Goal: Information Seeking & Learning: Understand process/instructions

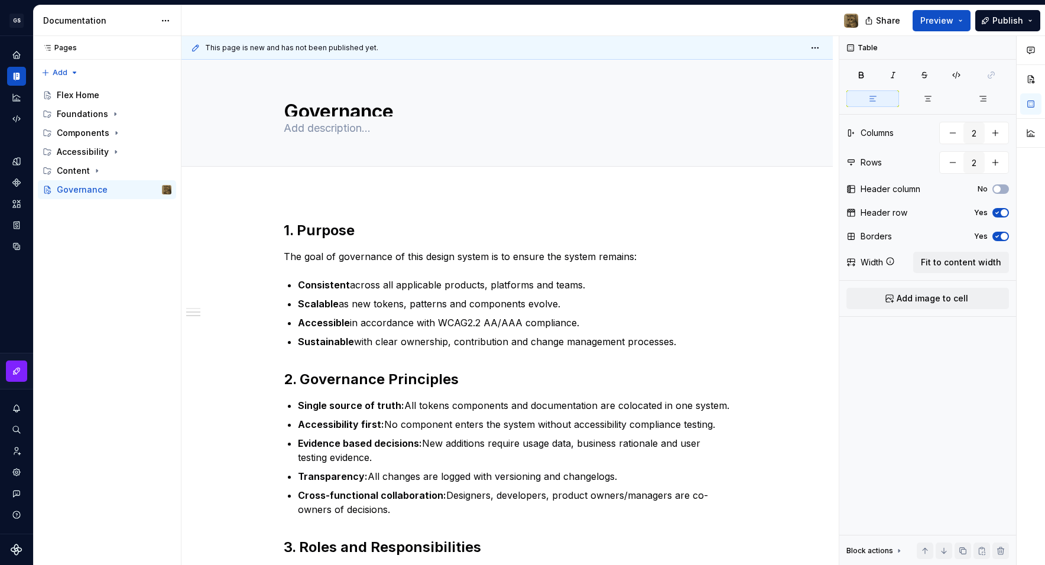
scroll to position [220, 0]
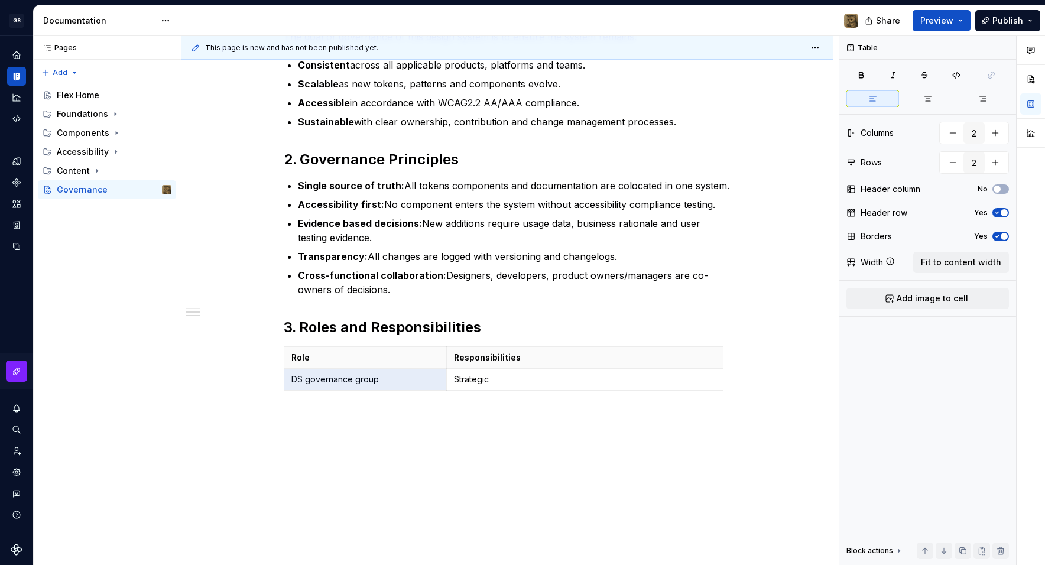
click at [540, 379] on p "Strategic" at bounding box center [585, 379] width 262 height 12
click at [506, 388] on icon "button" at bounding box center [505, 390] width 5 height 5
type input "3"
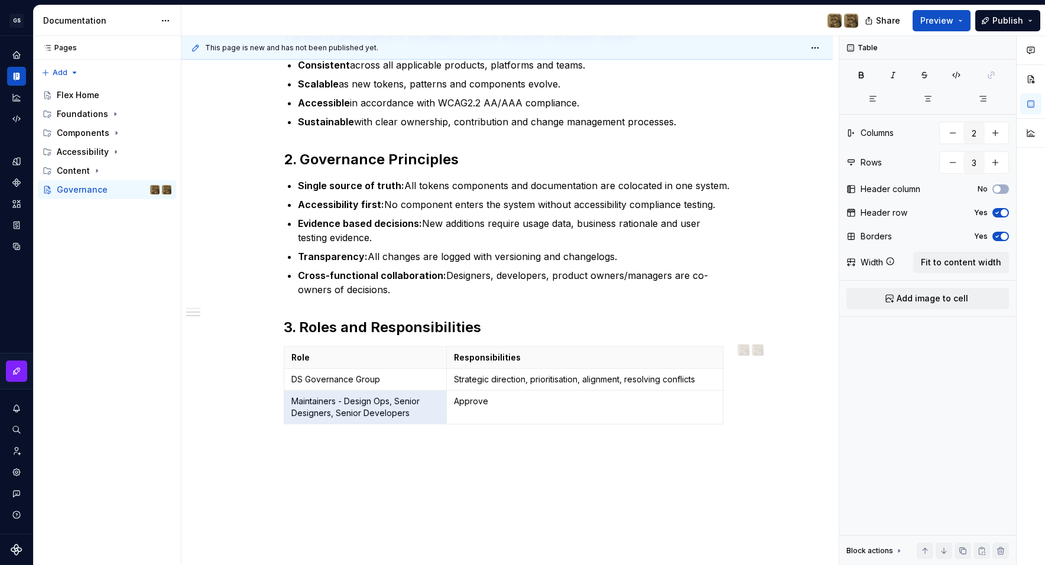
type textarea "*"
type input "4"
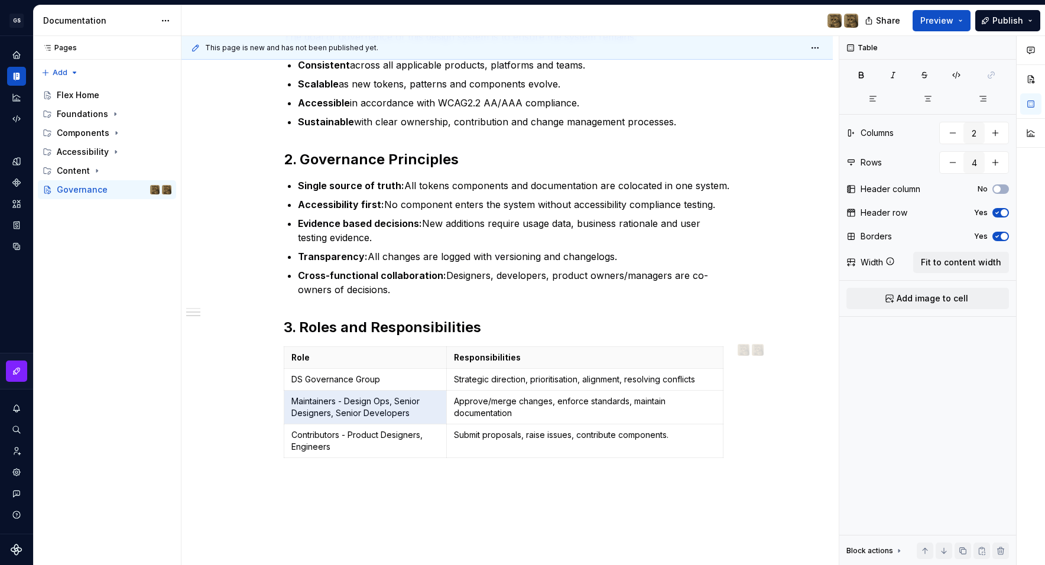
type textarea "*"
type input "5"
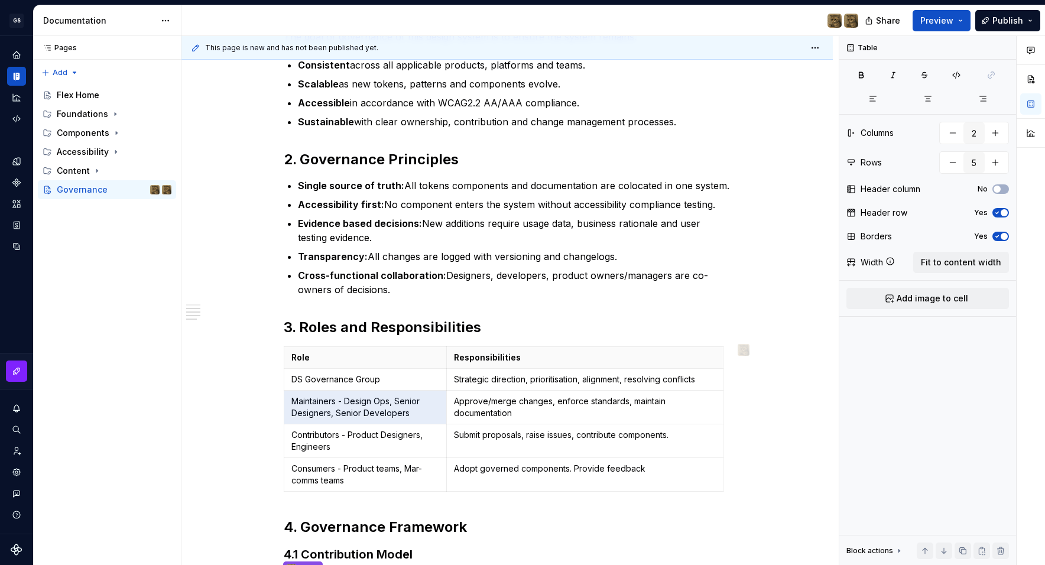
type textarea "*"
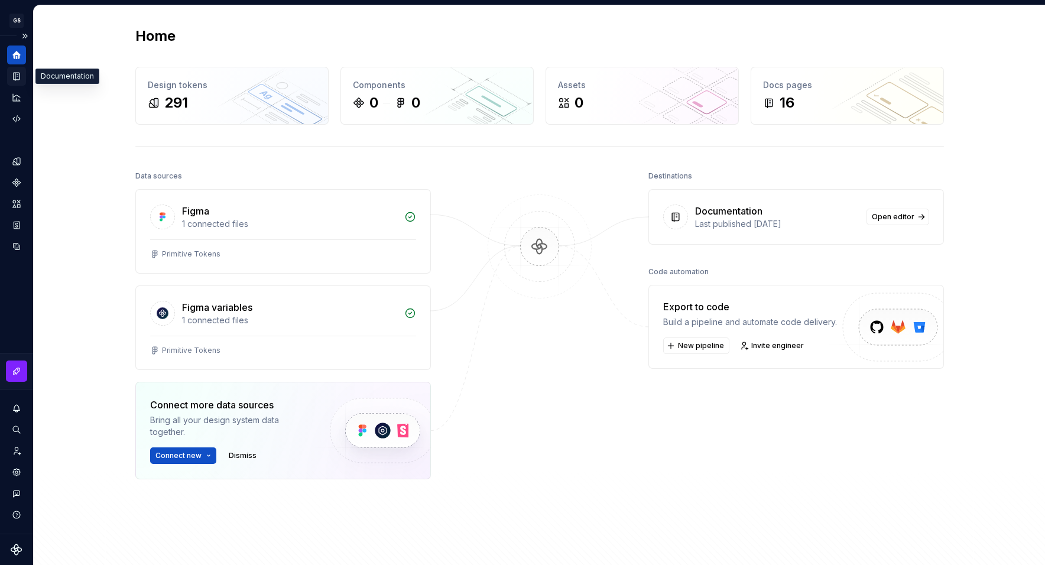
click at [17, 75] on icon "Documentation" at bounding box center [17, 76] width 5 height 6
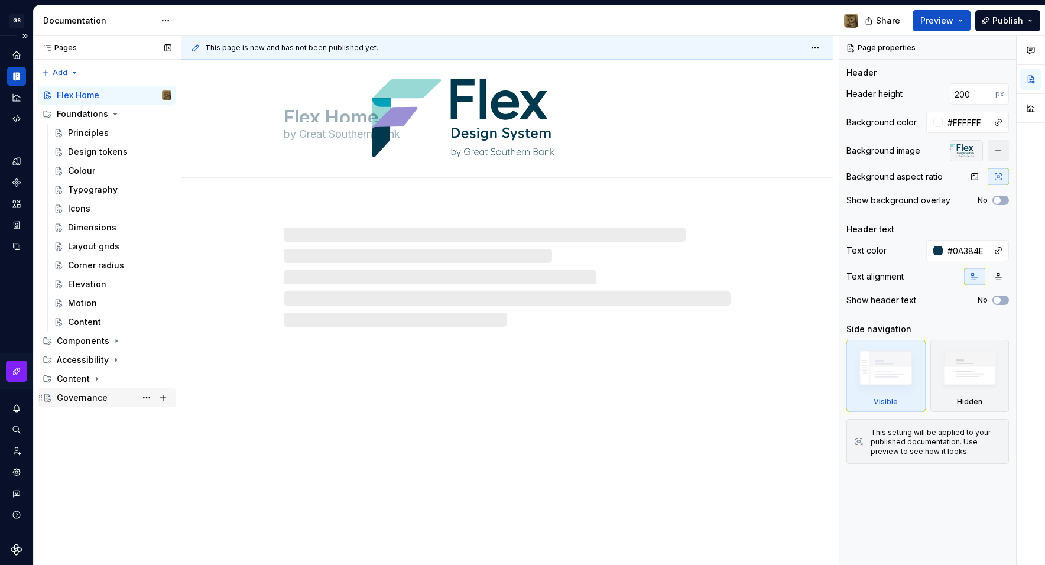
click at [110, 395] on div "Governance" at bounding box center [114, 397] width 115 height 17
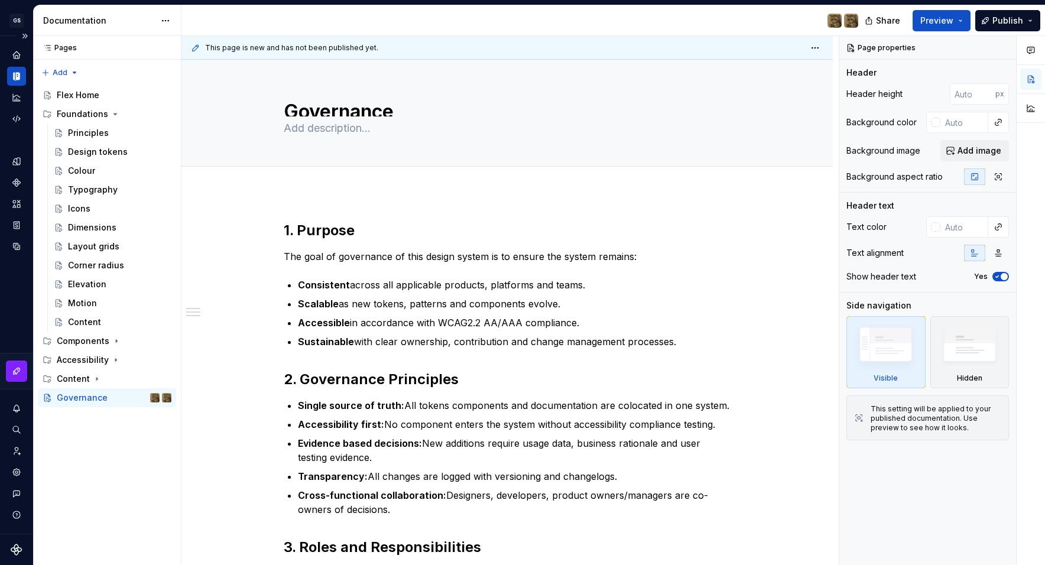
scroll to position [284, 0]
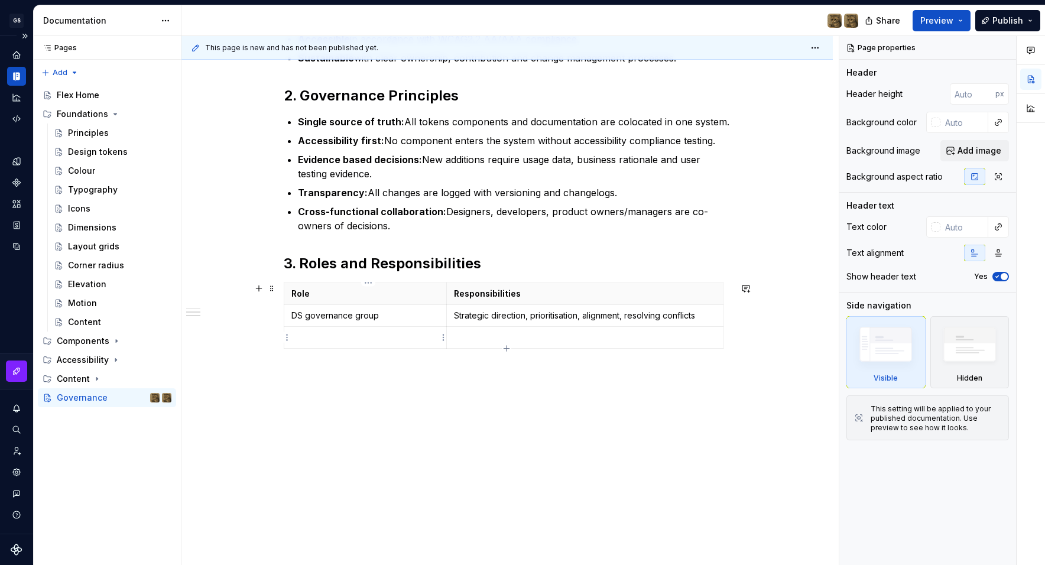
click at [375, 335] on p at bounding box center [365, 337] width 148 height 12
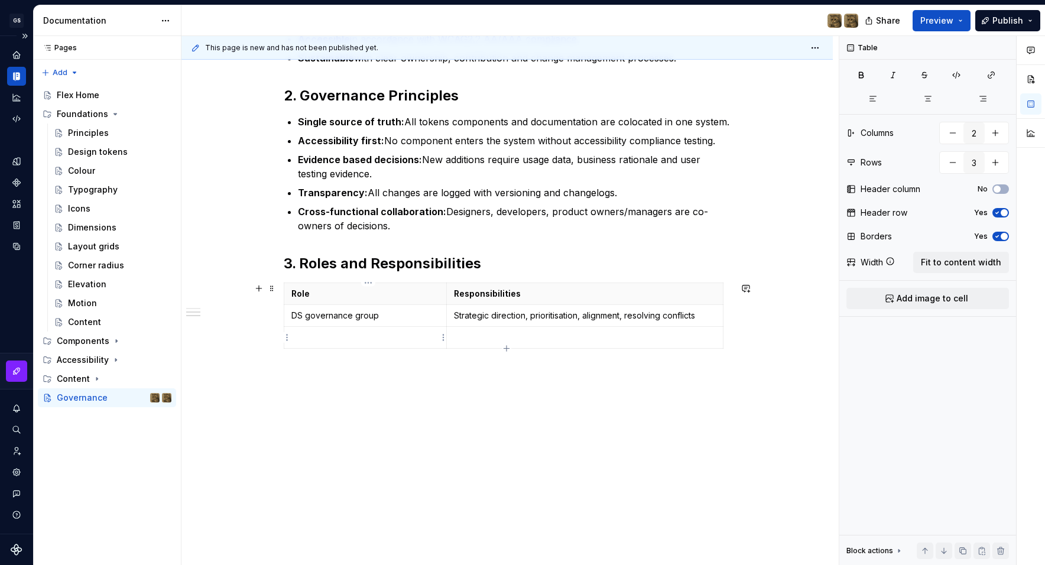
type textarea "*"
click at [313, 313] on p "DS governance group" at bounding box center [365, 316] width 148 height 12
click at [362, 315] on p "DS Governance group" at bounding box center [365, 316] width 148 height 12
click at [357, 333] on p at bounding box center [365, 337] width 148 height 12
click at [479, 345] on td at bounding box center [584, 344] width 276 height 34
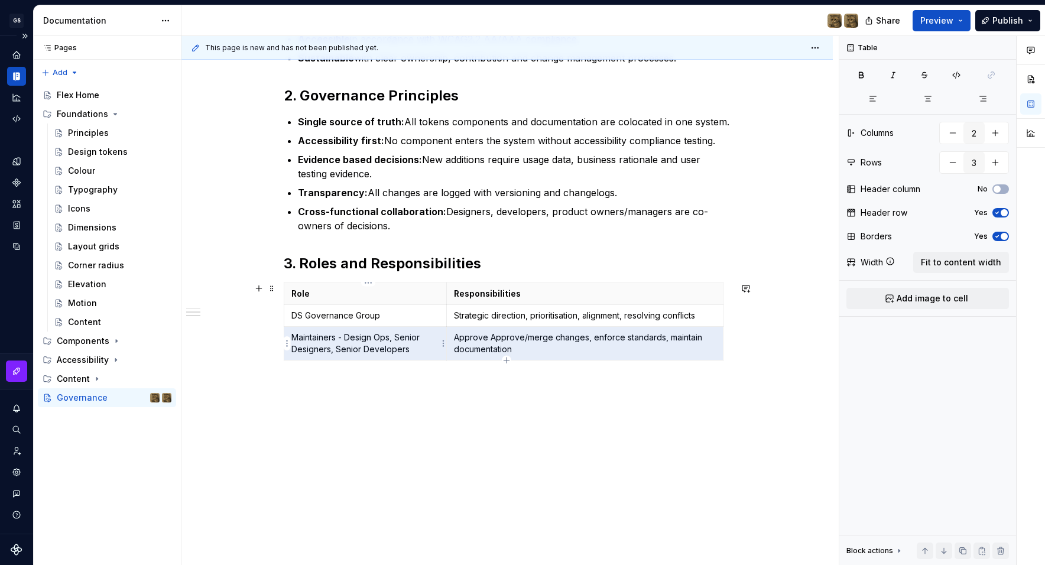
drag, startPoint x: 490, startPoint y: 340, endPoint x: 433, endPoint y: 338, distance: 56.7
click at [433, 338] on tr "Maintainers - Design Ops, Senior Designers, Senior Developers Approve Approve/m…" at bounding box center [503, 344] width 439 height 34
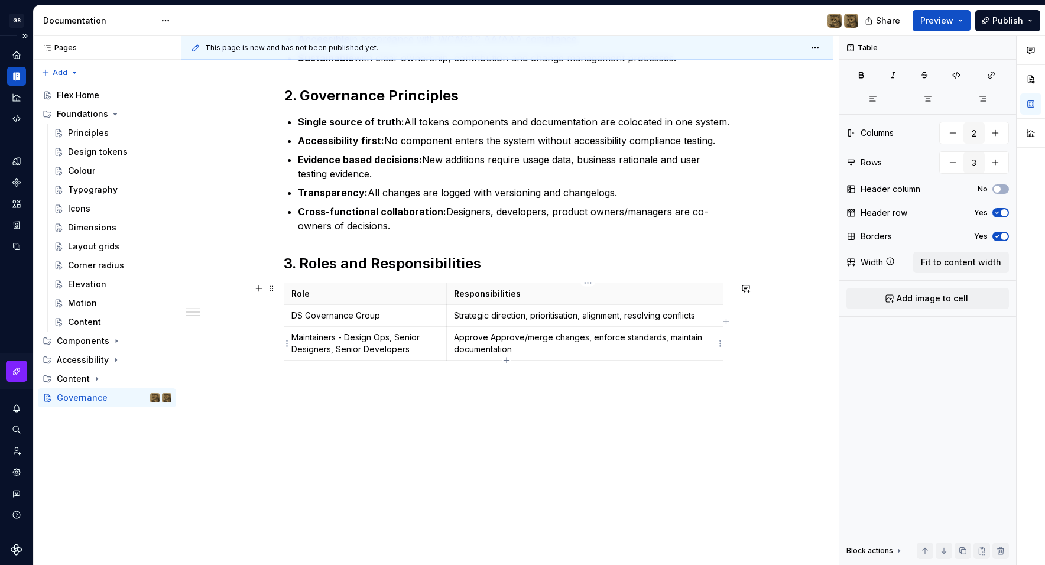
click at [473, 337] on p "Approve Approve/merge changes, enforce standards, maintain documentation" at bounding box center [585, 343] width 262 height 24
click at [481, 412] on div "This page is new and has not been published yet. Governance Edit header 1. Purp…" at bounding box center [509, 300] width 657 height 529
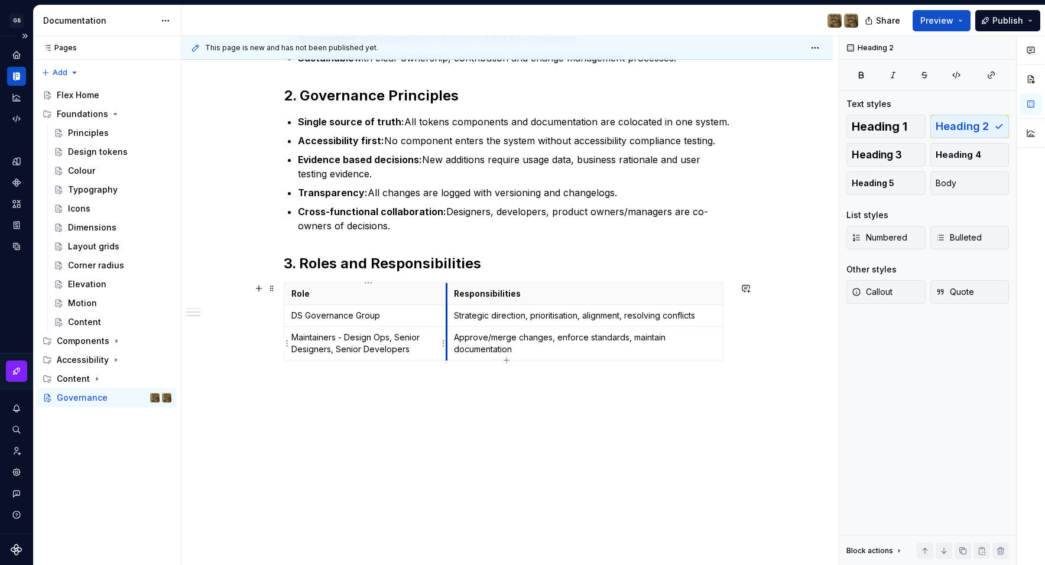
click at [447, 355] on td "Maintainers - Design Ops, Senior Designers, Senior Developers" at bounding box center [365, 344] width 162 height 34
click at [506, 362] on icon "button" at bounding box center [505, 359] width 5 height 5
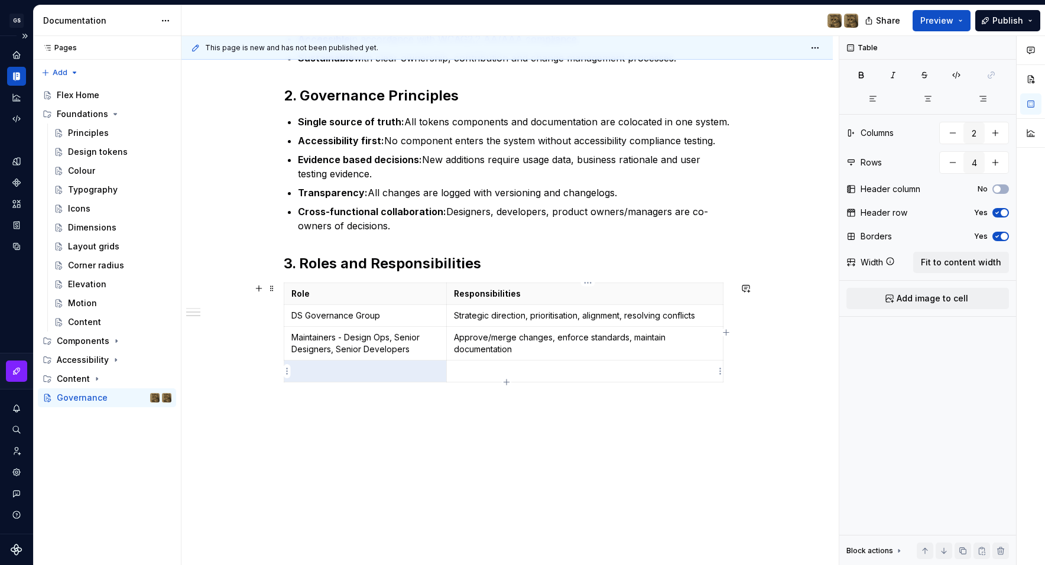
click at [531, 373] on p at bounding box center [585, 371] width 262 height 12
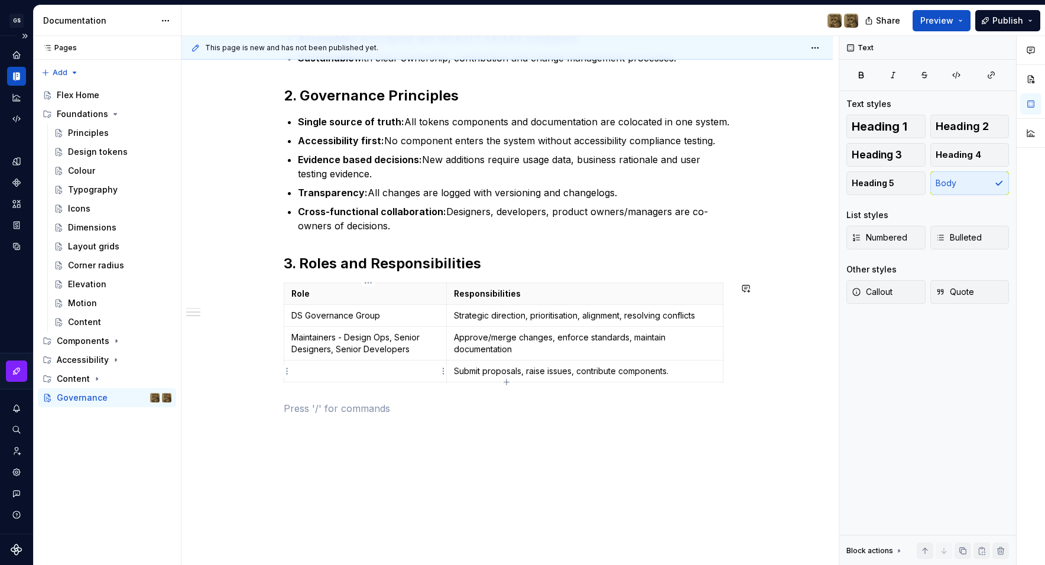
click at [369, 378] on td at bounding box center [365, 371] width 162 height 22
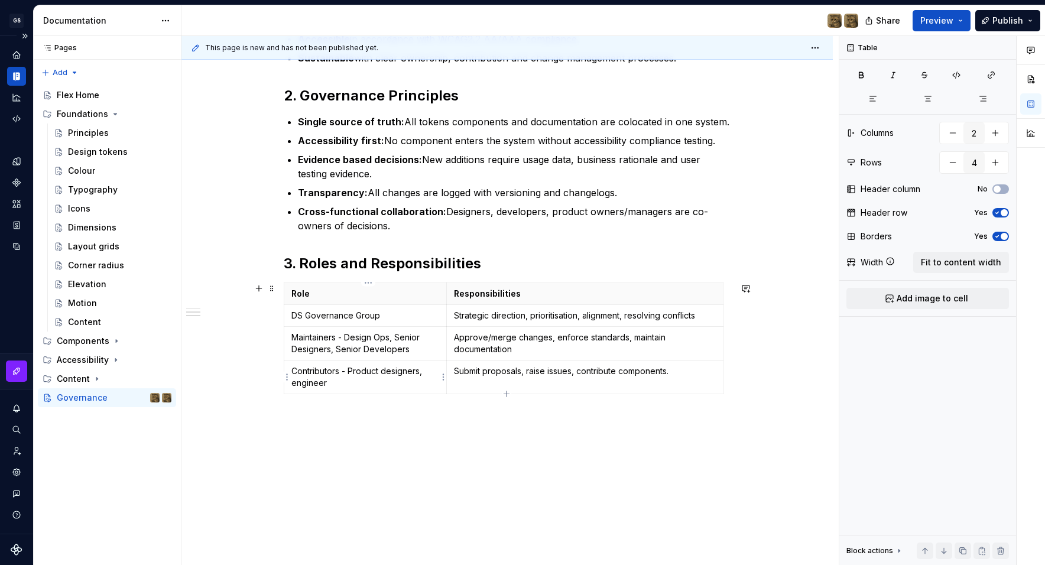
click at [385, 374] on p "Contributors - Product designers, engineer" at bounding box center [365, 377] width 148 height 24
click at [391, 373] on p "Contributors - Product designers, engineer" at bounding box center [365, 377] width 148 height 24
drag, startPoint x: 297, startPoint y: 383, endPoint x: 305, endPoint y: 384, distance: 7.7
click at [298, 383] on p "Contributors - Product Designers, engineer" at bounding box center [365, 377] width 148 height 24
click at [353, 383] on p "Contributors - Product Designers, Engineer" at bounding box center [365, 377] width 148 height 24
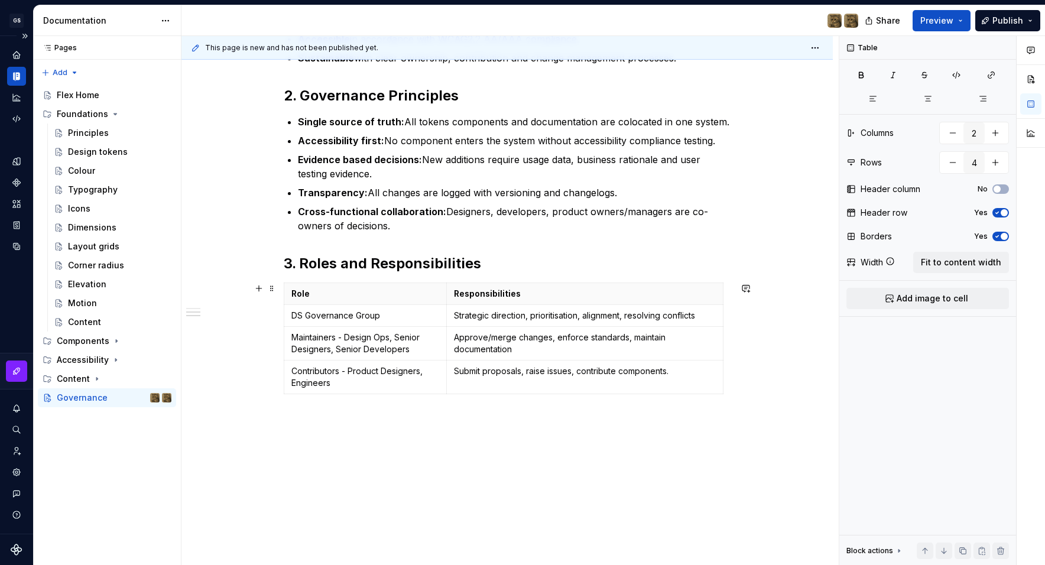
click at [493, 433] on div "1. Purpose The goal of governance of this design system is to ensure the system…" at bounding box center [507, 189] width 447 height 504
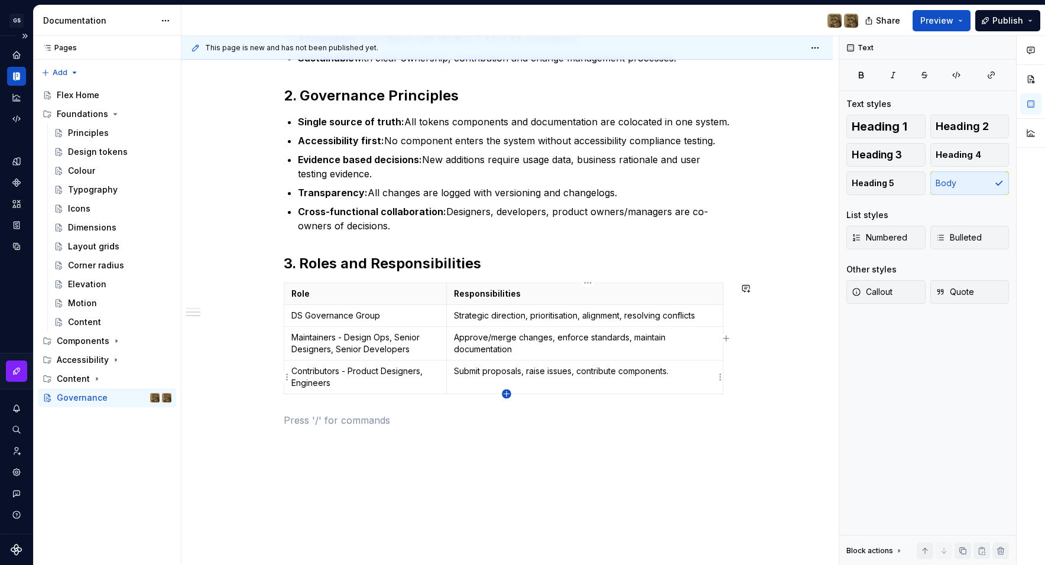
click at [510, 395] on icon "button" at bounding box center [506, 393] width 9 height 9
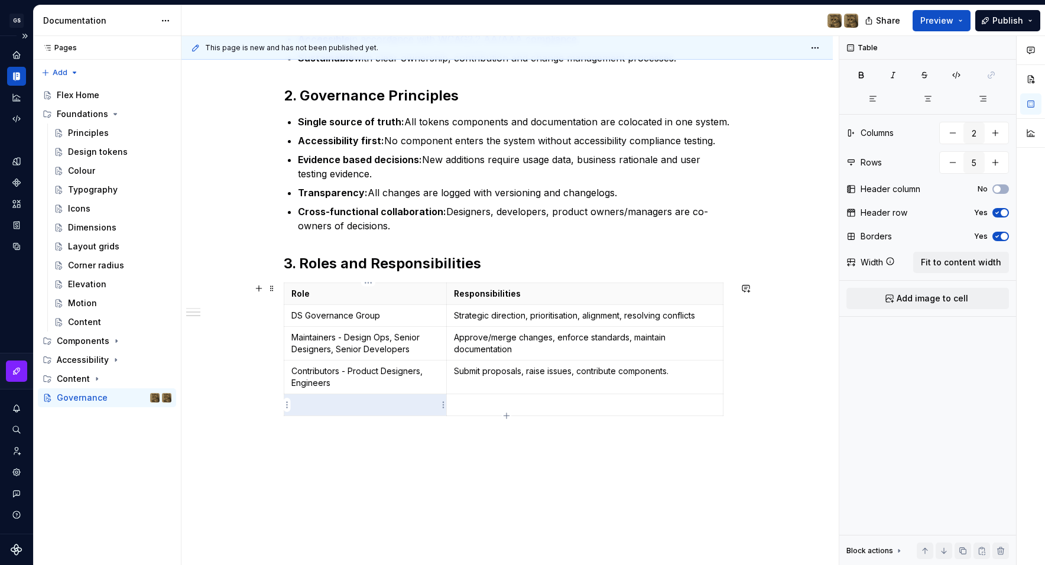
click at [398, 405] on p at bounding box center [365, 405] width 148 height 12
click at [487, 408] on p at bounding box center [585, 405] width 262 height 12
click at [603, 438] on p at bounding box center [507, 442] width 447 height 14
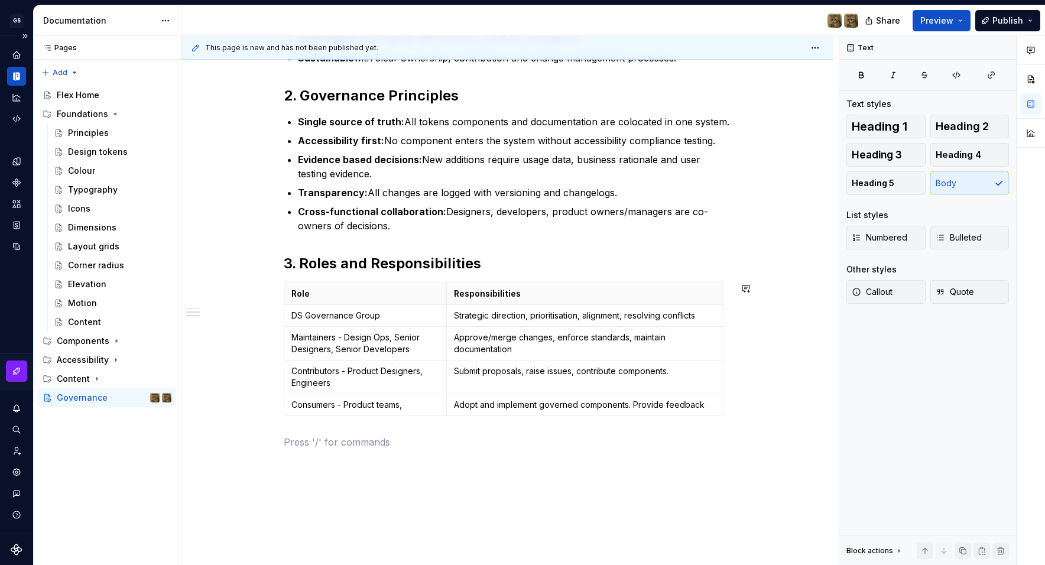
scroll to position [351, 0]
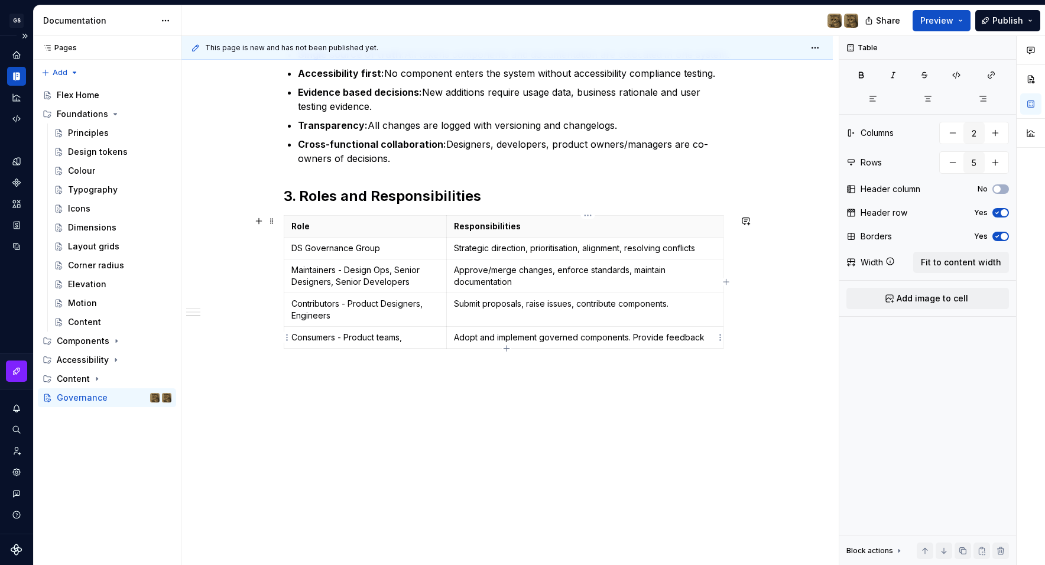
click at [522, 336] on p "Adopt and implement governed components. Provide feedback" at bounding box center [585, 337] width 262 height 12
click at [483, 432] on div "1. Purpose The goal of governance of this design system is to ensure the system…" at bounding box center [506, 204] width 651 height 724
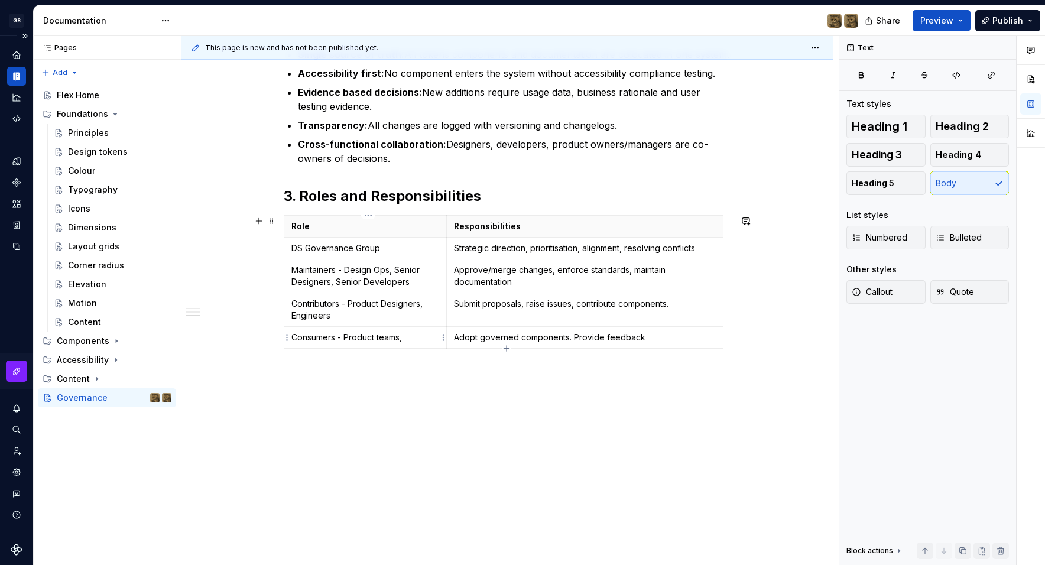
click at [412, 338] on p "Consumers - Product teams," at bounding box center [365, 337] width 148 height 12
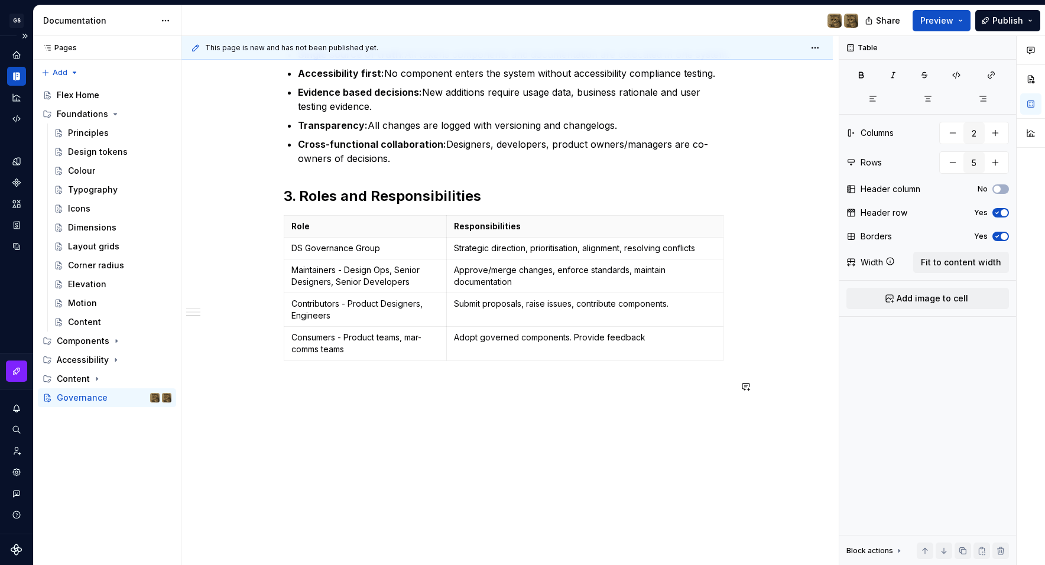
click at [431, 405] on div "1. Purpose The goal of governance of this design system is to ensure the system…" at bounding box center [507, 139] width 447 height 538
click at [414, 336] on p "Consumers - Product teams, mar-comms teams" at bounding box center [365, 343] width 148 height 24
click at [419, 399] on div "1. Purpose The goal of governance of this design system is to ensure the system…" at bounding box center [507, 139] width 447 height 538
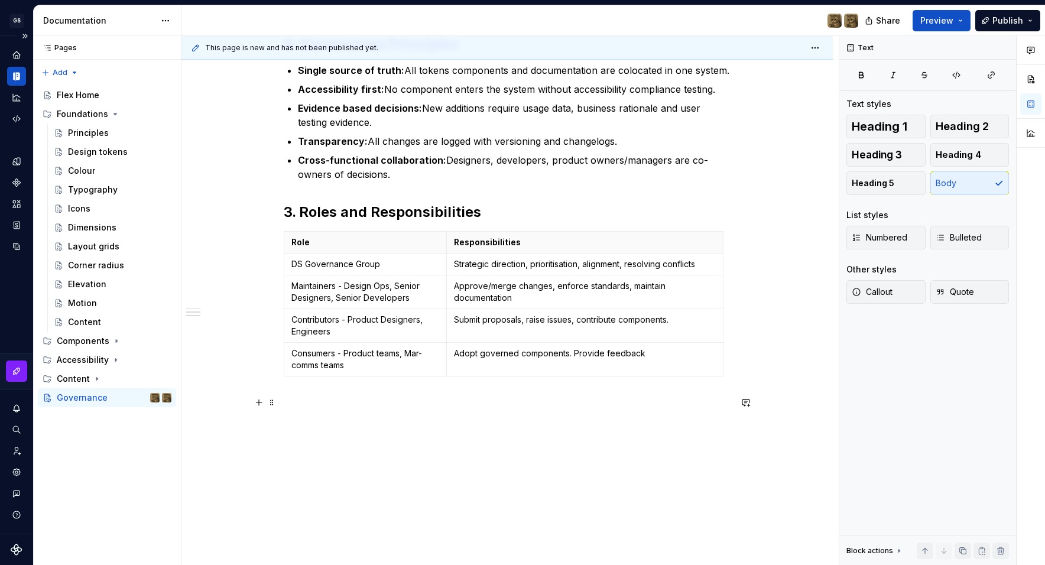
scroll to position [336, 0]
click at [414, 207] on h2 "3. Roles and Responsibilities" at bounding box center [507, 211] width 447 height 19
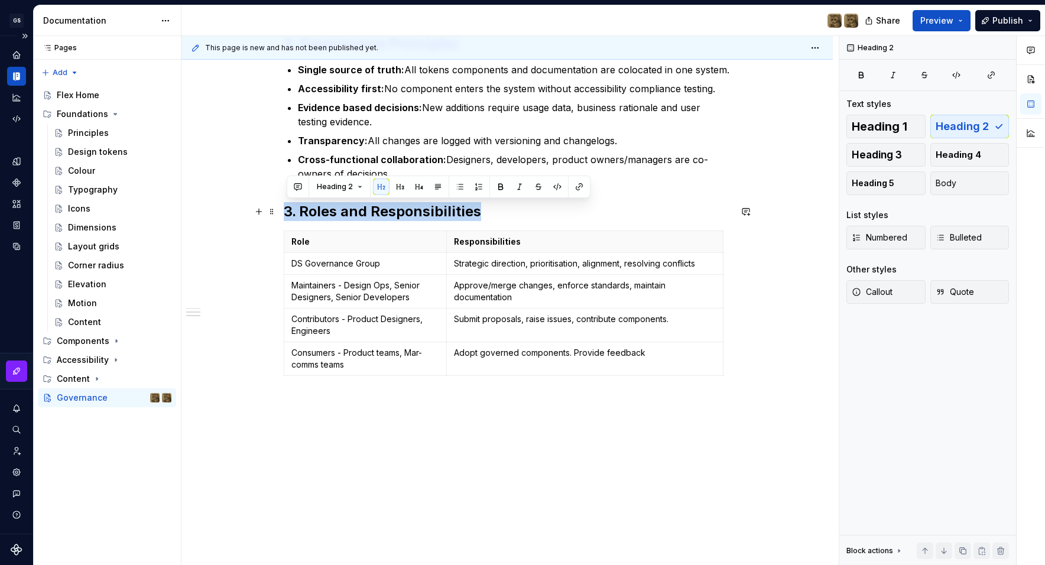
click at [414, 207] on h2 "3. Roles and Responsibilities" at bounding box center [507, 211] width 447 height 19
copy h2 "3. Roles and Responsibilities"
click at [337, 405] on p at bounding box center [507, 402] width 447 height 14
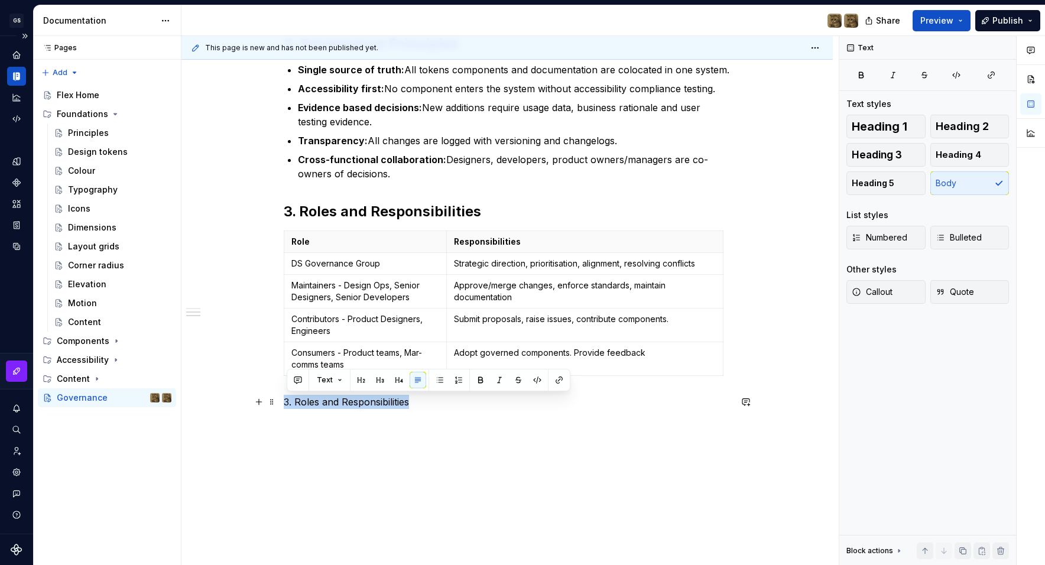
drag, startPoint x: 427, startPoint y: 404, endPoint x: 287, endPoint y: 402, distance: 140.0
click at [287, 402] on p "3. Roles and Responsibilities" at bounding box center [507, 402] width 447 height 14
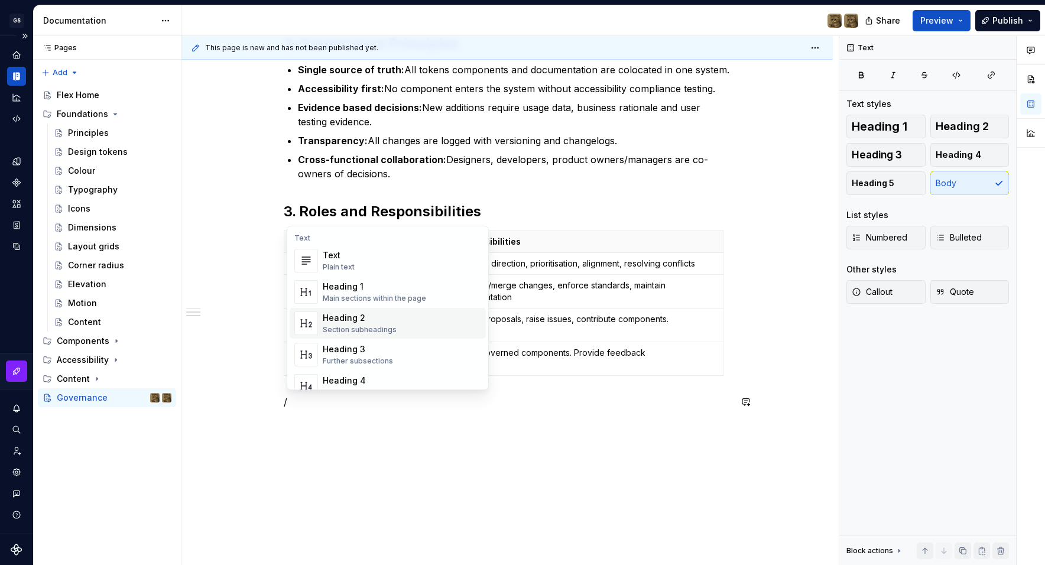
click at [366, 320] on div "Heading 2" at bounding box center [360, 318] width 74 height 12
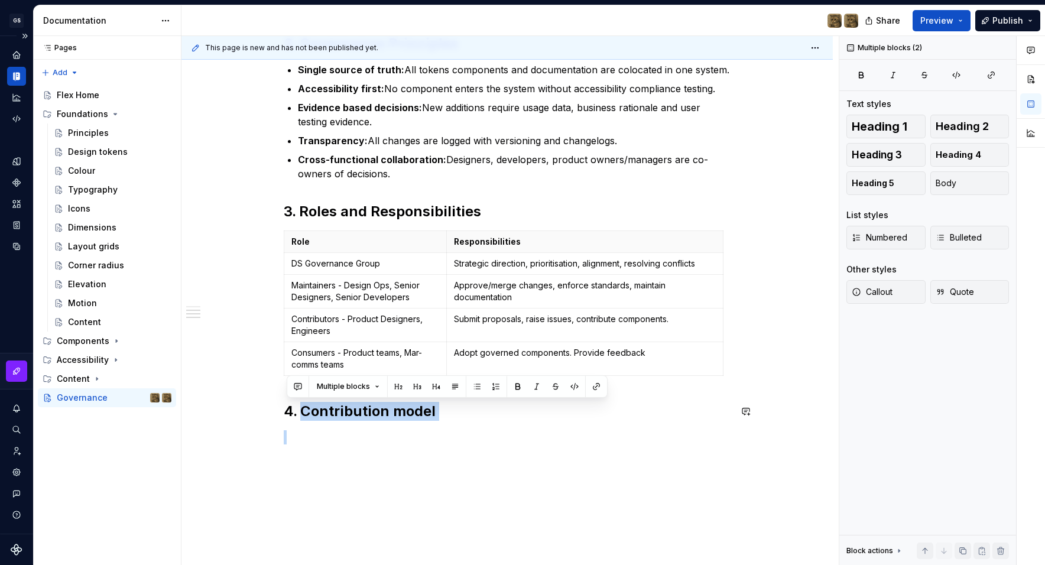
drag, startPoint x: 412, startPoint y: 418, endPoint x: 476, endPoint y: 421, distance: 63.9
click at [476, 421] on div "1. Purpose The goal of governance of this design system is to ensure the system…" at bounding box center [507, 164] width 447 height 559
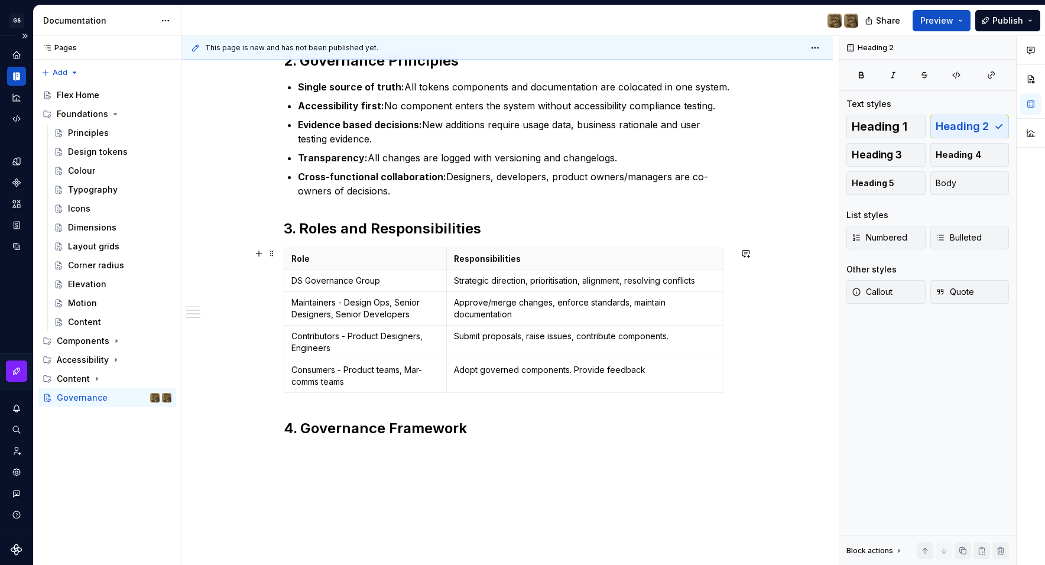
scroll to position [375, 0]
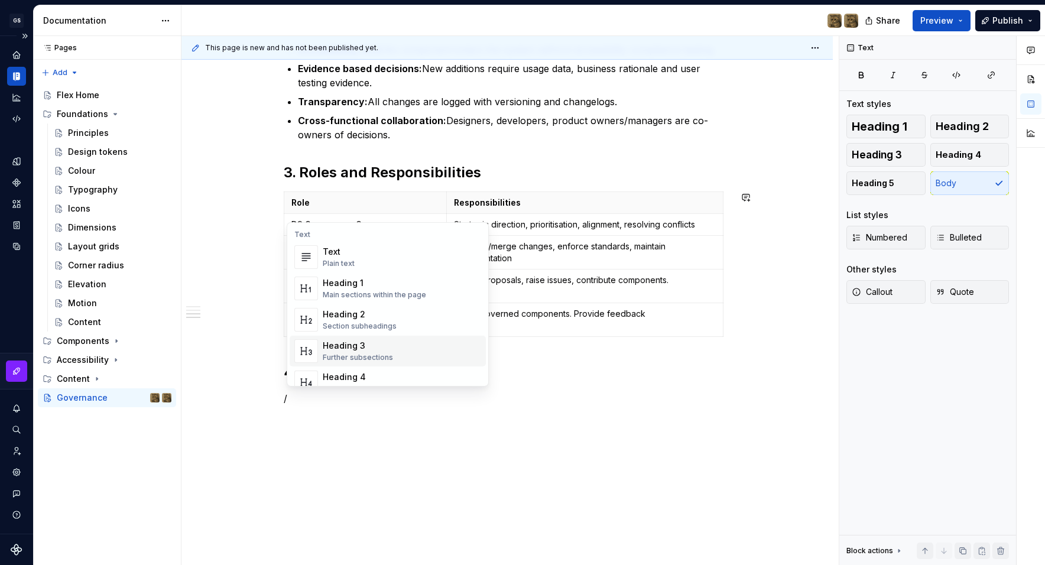
click at [431, 355] on div "Heading 3 Further subsections" at bounding box center [402, 351] width 158 height 24
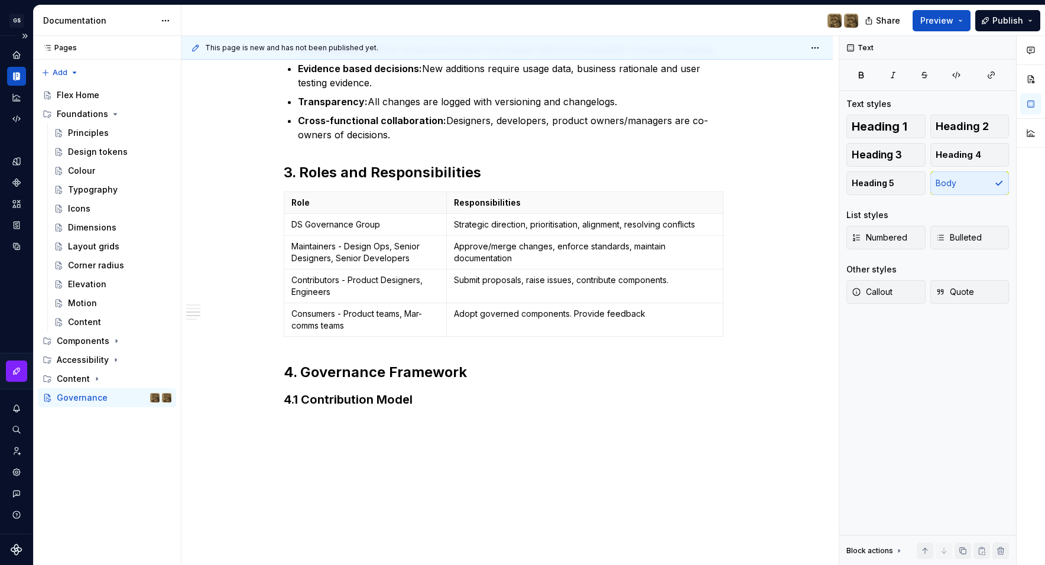
type textarea "*"
